Goal: Transaction & Acquisition: Purchase product/service

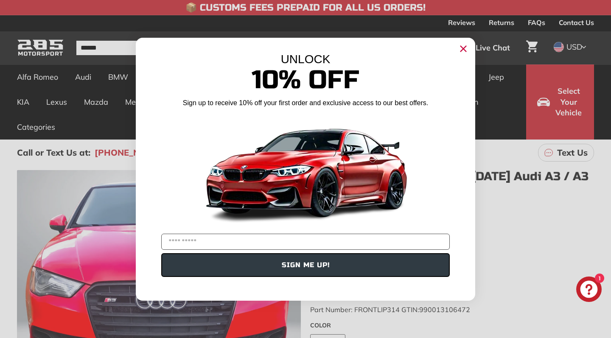
click at [462, 45] on circle "Close dialog" at bounding box center [463, 48] width 13 height 13
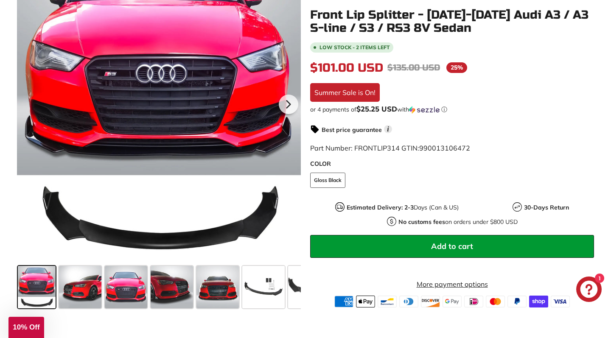
scroll to position [226, 0]
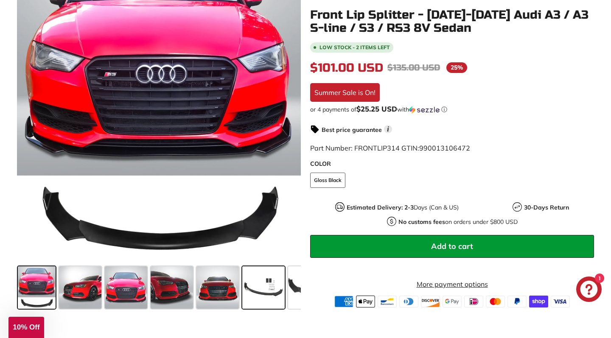
click at [264, 291] on span at bounding box center [263, 288] width 42 height 42
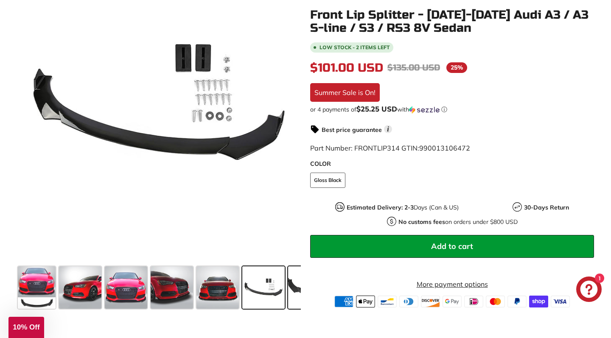
click at [294, 291] on span at bounding box center [320, 288] width 64 height 42
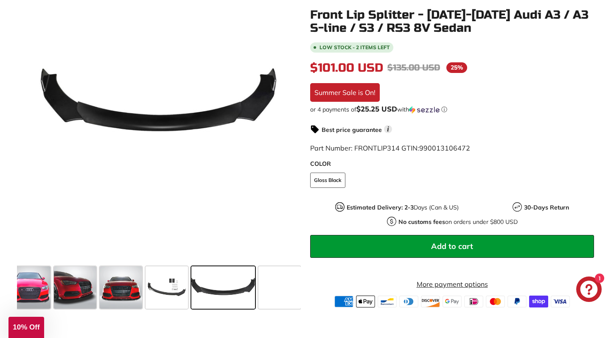
scroll to position [0, 98]
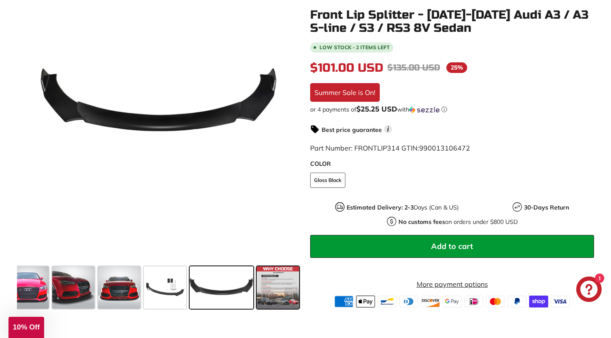
click at [272, 292] on span at bounding box center [278, 288] width 42 height 42
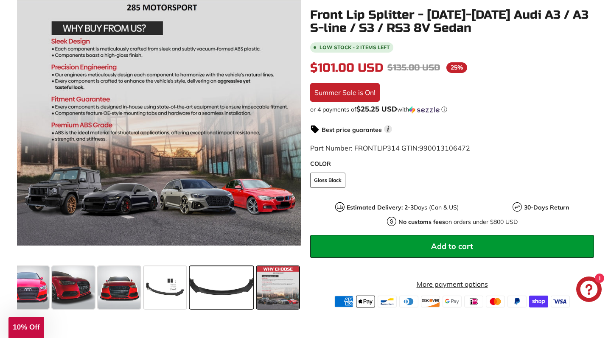
click at [226, 285] on span at bounding box center [222, 288] width 64 height 42
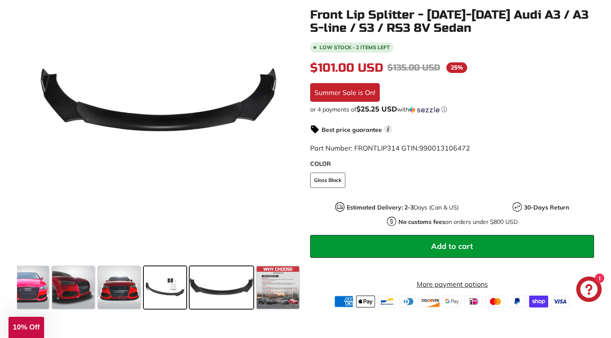
click at [167, 285] on span at bounding box center [165, 288] width 42 height 42
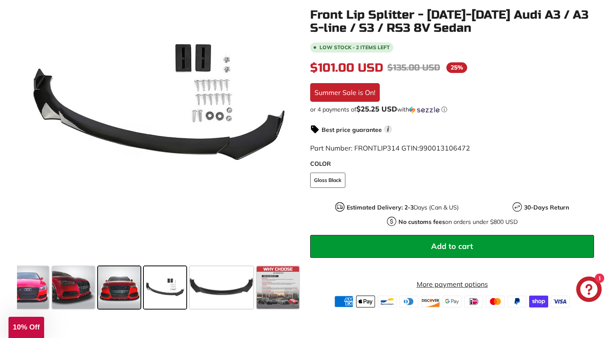
click at [110, 293] on span at bounding box center [119, 288] width 42 height 42
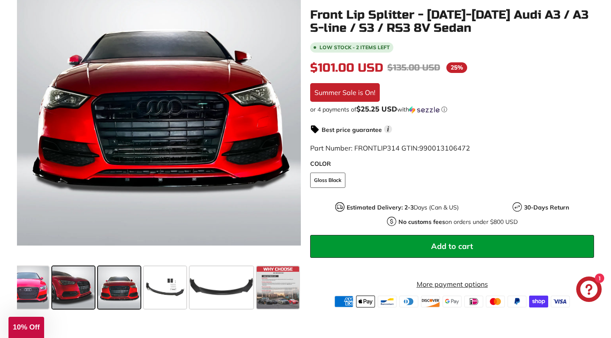
click at [70, 296] on span at bounding box center [73, 288] width 42 height 42
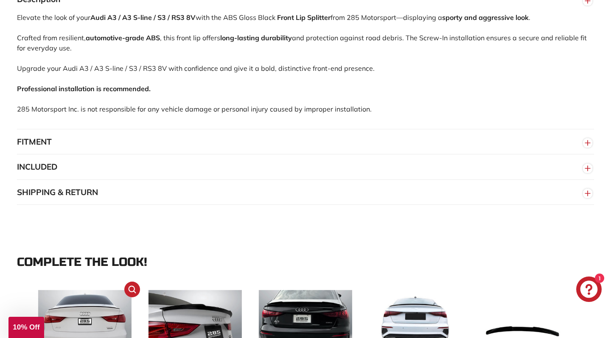
scroll to position [620, 0]
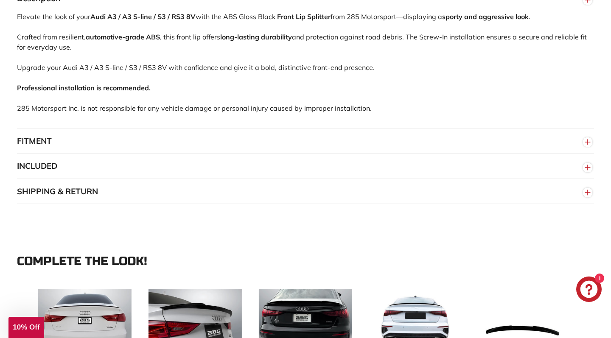
click at [115, 133] on button "FITMENT" at bounding box center [305, 141] width 577 height 25
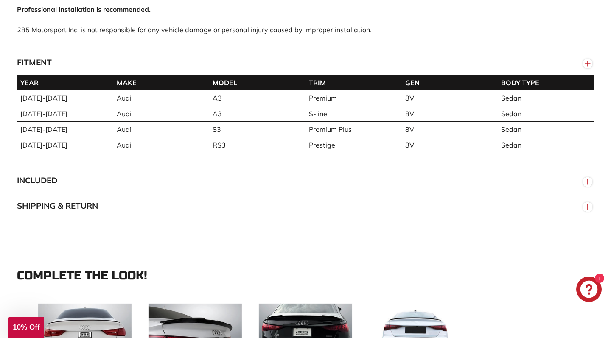
scroll to position [700, 0]
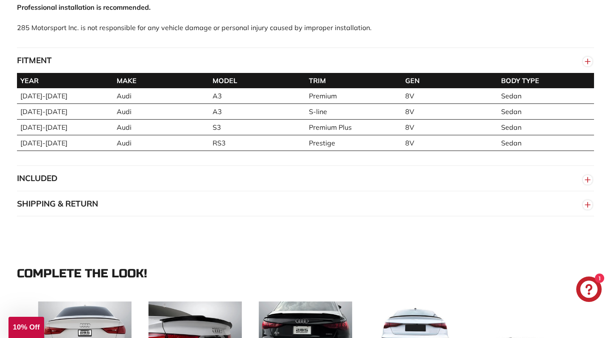
click at [98, 185] on button "INCLUDED" at bounding box center [305, 178] width 577 height 25
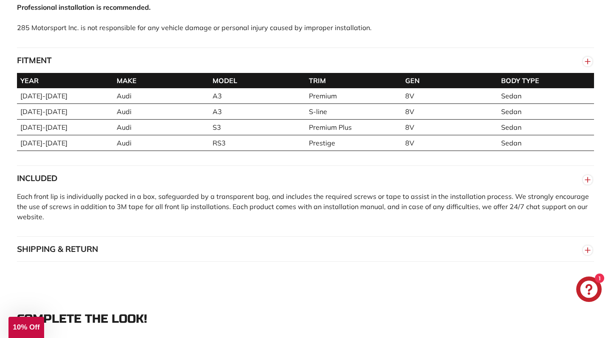
click at [102, 246] on button "SHIPPING & RETURN" at bounding box center [305, 249] width 577 height 25
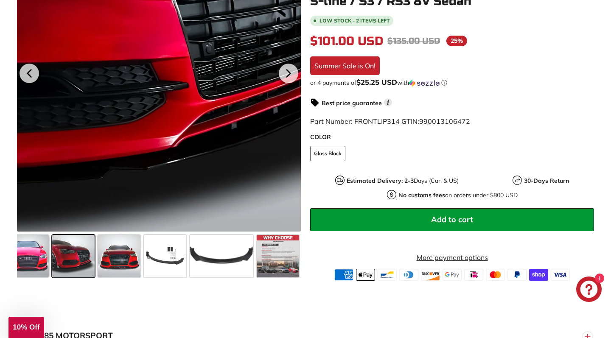
scroll to position [246, 0]
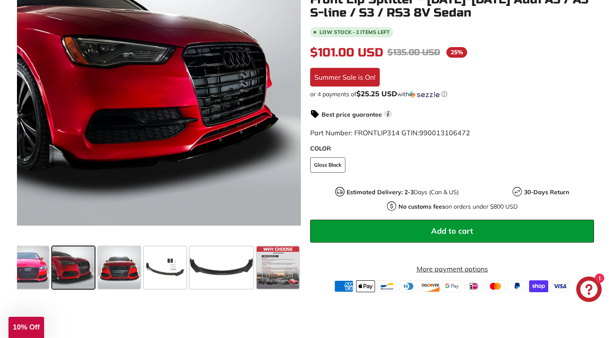
click at [595, 295] on icon "Chat window" at bounding box center [589, 289] width 17 height 17
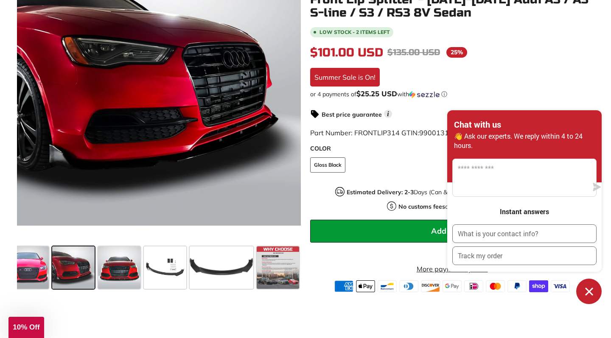
click at [558, 117] on div "Low stock - 2 items left $101.00 USD $101.00 Regular price $135.00 USD $135.00 …" at bounding box center [452, 158] width 284 height 267
click at [549, 99] on div "Low stock - 2 items left $101.00 USD $101.00 Regular price $135.00 USD $135.00 …" at bounding box center [452, 158] width 284 height 267
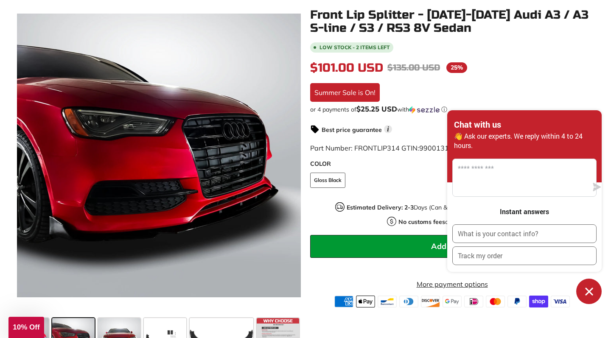
scroll to position [174, 0]
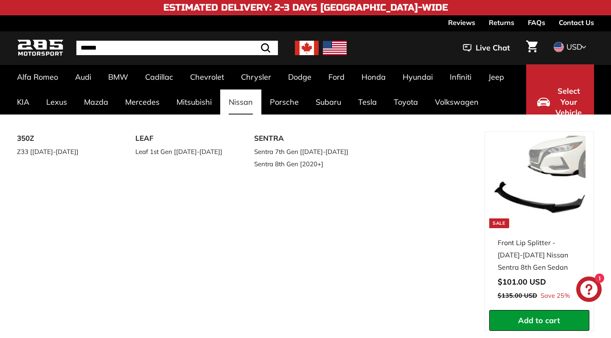
click at [405, 124] on div "350Z Z33 [[DATE]-[DATE]] LEAF Leaf 1st Gen [[DATE]-[DATE]] [GEOGRAPHIC_DATA] Se…" at bounding box center [305, 234] width 611 height 238
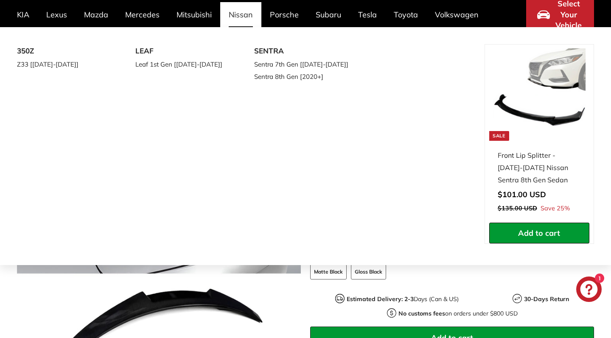
scroll to position [89, 0]
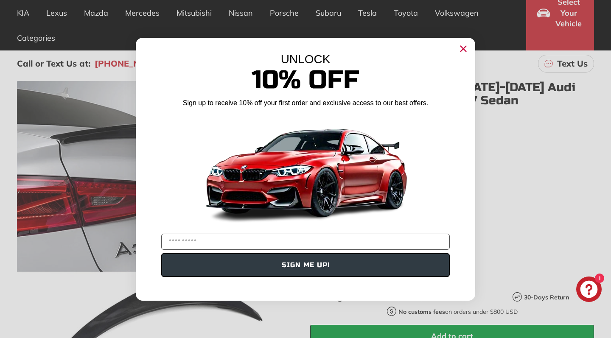
click at [463, 47] on circle "Close dialog" at bounding box center [463, 48] width 13 height 13
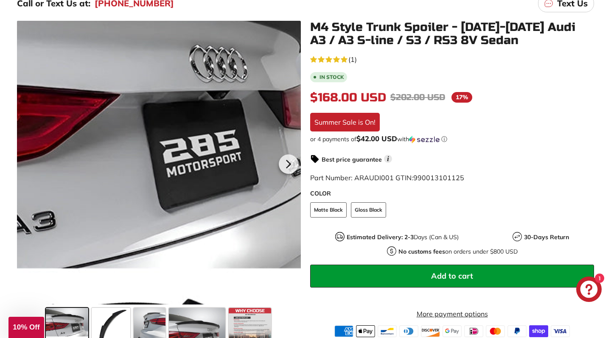
scroll to position [151, 0]
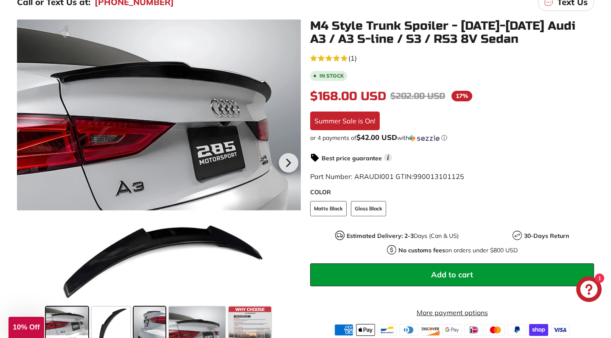
click at [153, 320] on span at bounding box center [150, 328] width 32 height 42
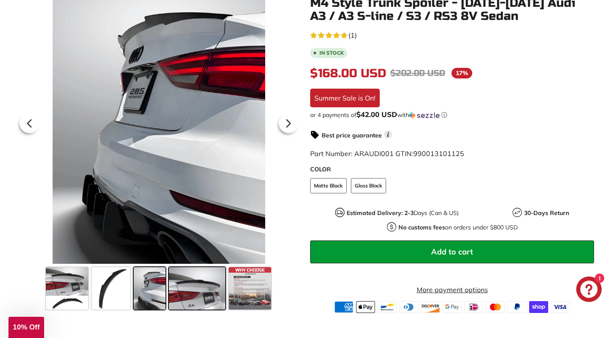
scroll to position [181, 0]
